Goal: Information Seeking & Learning: Learn about a topic

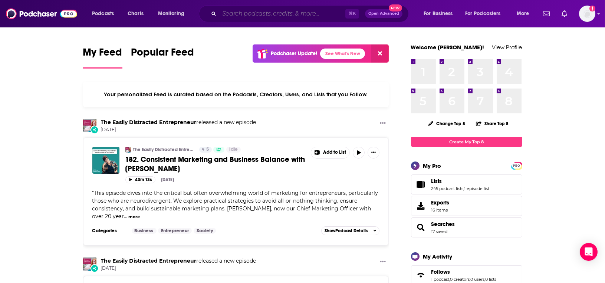
click at [296, 19] on input "Search podcasts, credits, & more..." at bounding box center [282, 14] width 126 height 12
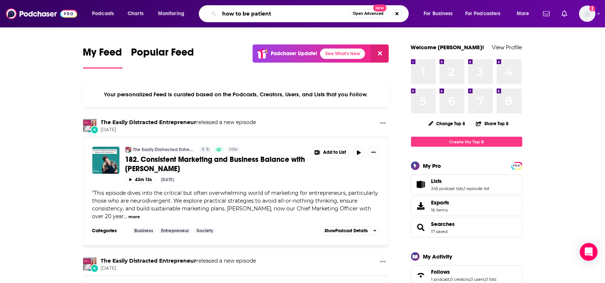
type input "how to be patient"
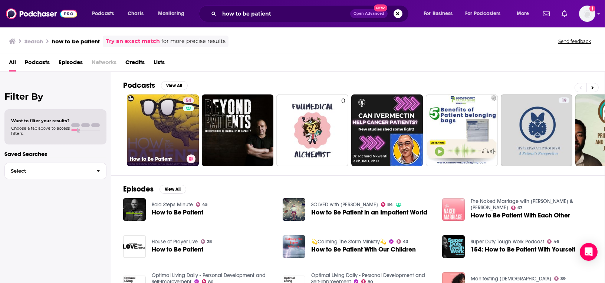
click at [165, 121] on link "54 How to Be Patient" at bounding box center [163, 131] width 72 height 72
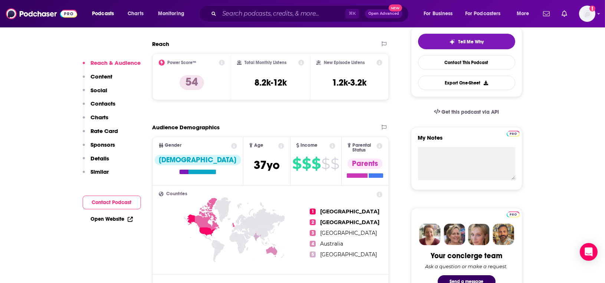
scroll to position [179, 0]
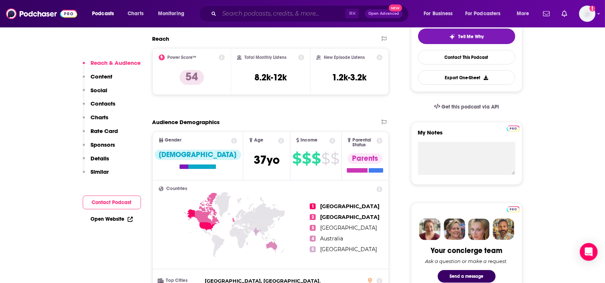
click at [252, 17] on input "Search podcasts, credits, & more..." at bounding box center [282, 14] width 126 height 12
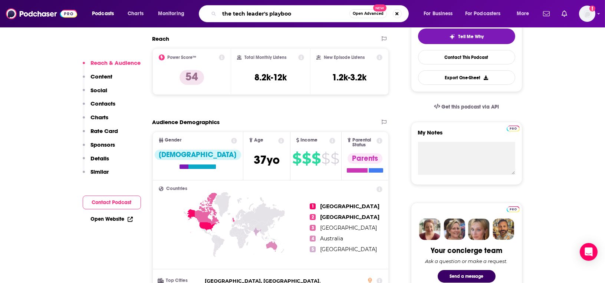
type input "the tech leader's playbook"
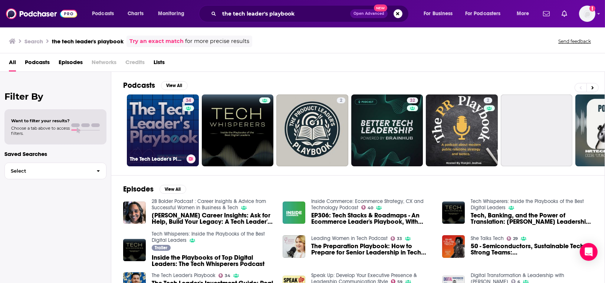
click at [152, 111] on link "34 The Tech Leader's Playbook" at bounding box center [163, 131] width 72 height 72
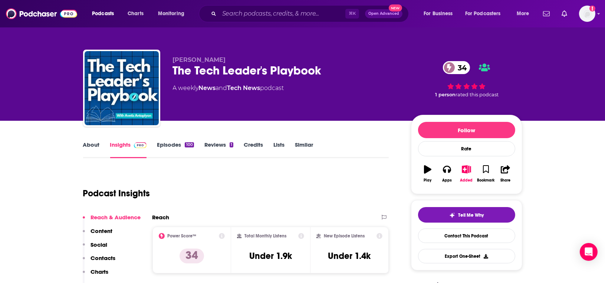
click at [90, 149] on link "About" at bounding box center [91, 149] width 17 height 17
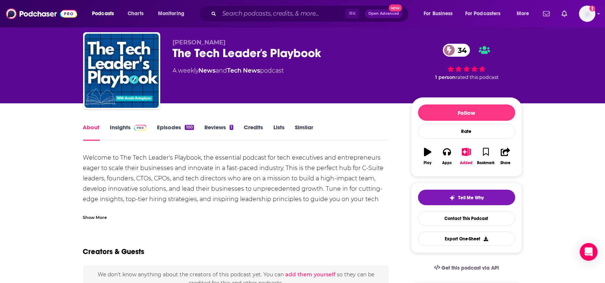
scroll to position [19, 0]
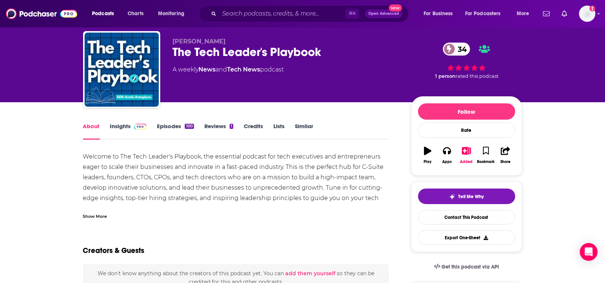
click at [94, 215] on div "Show More" at bounding box center [95, 215] width 24 height 7
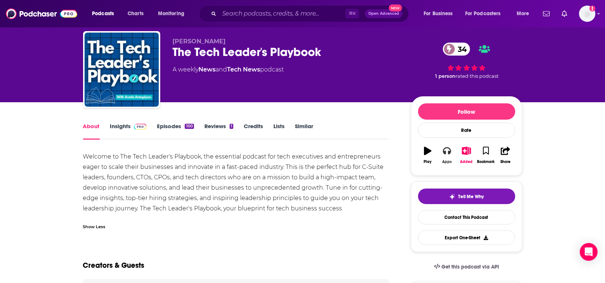
click at [445, 151] on icon "button" at bounding box center [447, 151] width 8 height 7
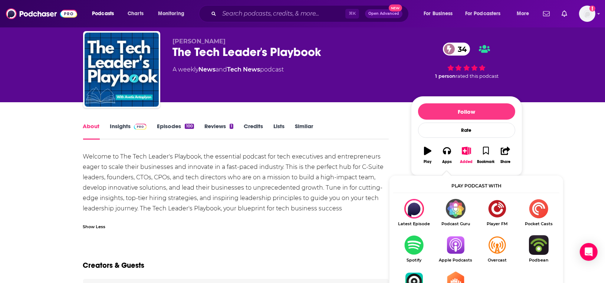
click at [450, 253] on img "Show Listen On dropdown" at bounding box center [456, 245] width 42 height 20
